Goal: Find specific page/section

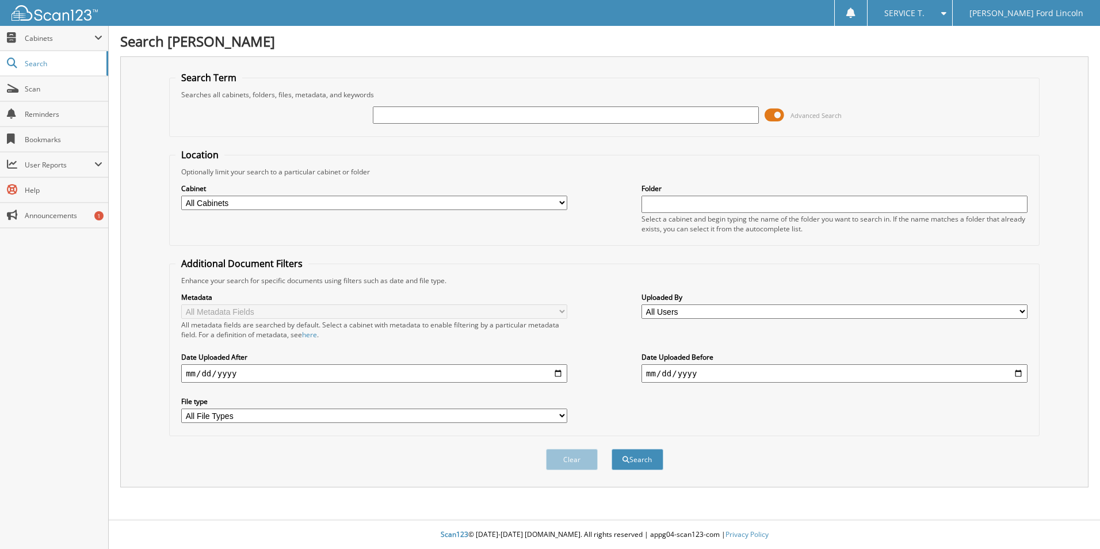
click at [471, 113] on input "text" at bounding box center [566, 114] width 386 height 17
type input "279989"
click at [612, 449] on button "Search" at bounding box center [638, 459] width 52 height 21
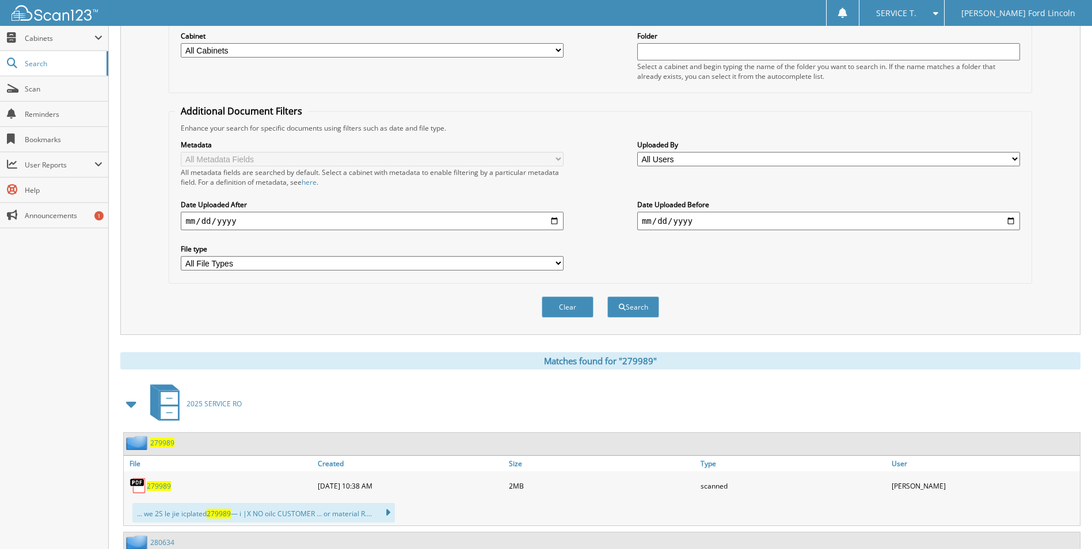
scroll to position [173, 0]
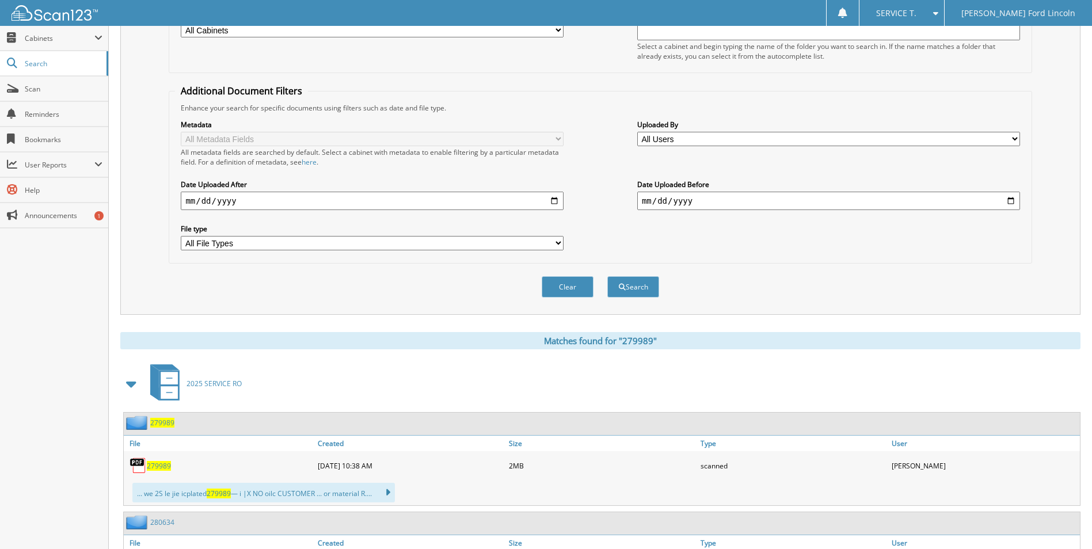
click at [157, 466] on span "279989" at bounding box center [159, 466] width 24 height 10
